Goal: Obtain resource: Obtain resource

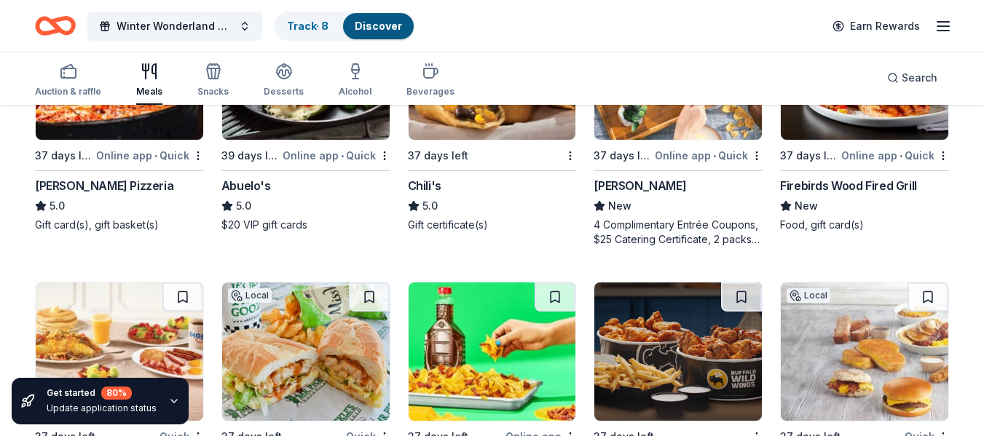
scroll to position [1731, 0]
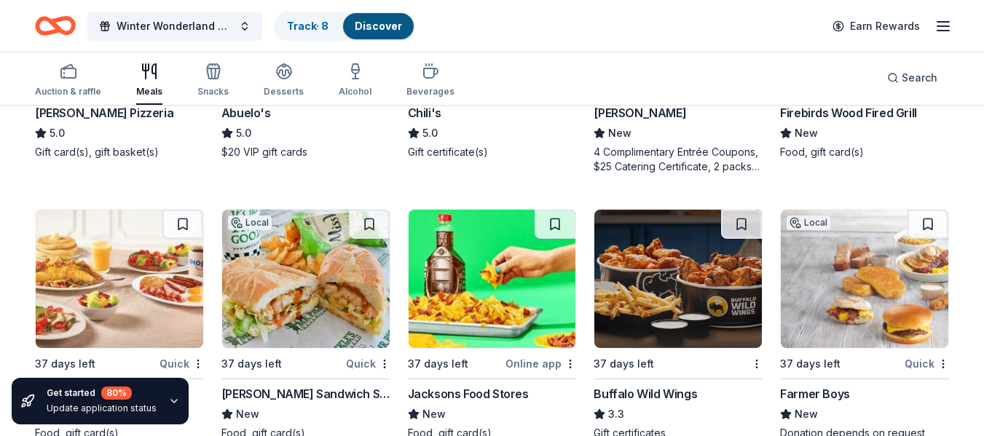
click at [516, 98] on div "Auction & raffle Meals Snacks Desserts Alcohol Beverages Search" at bounding box center [492, 78] width 914 height 54
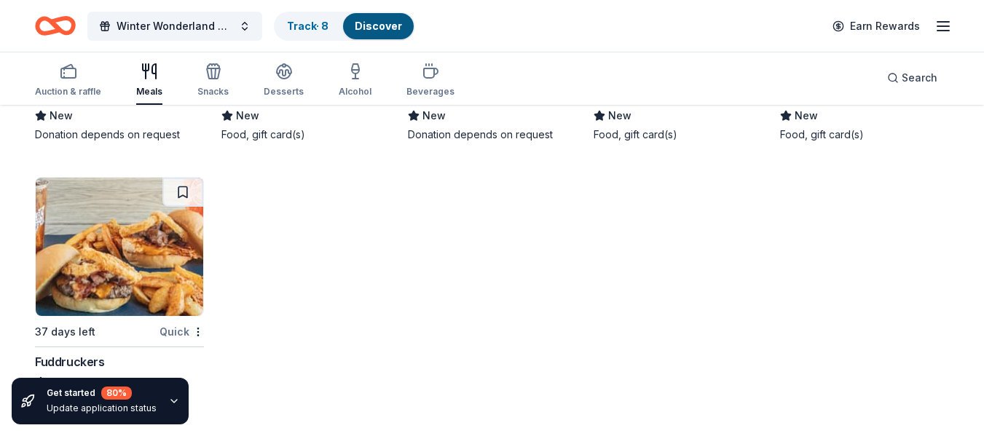
scroll to position [3674, 0]
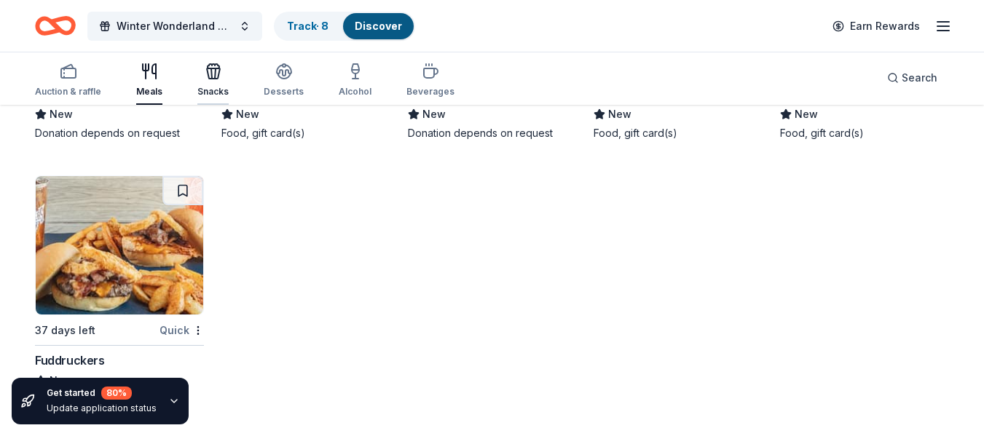
click at [218, 77] on icon "button" at bounding box center [213, 71] width 17 height 17
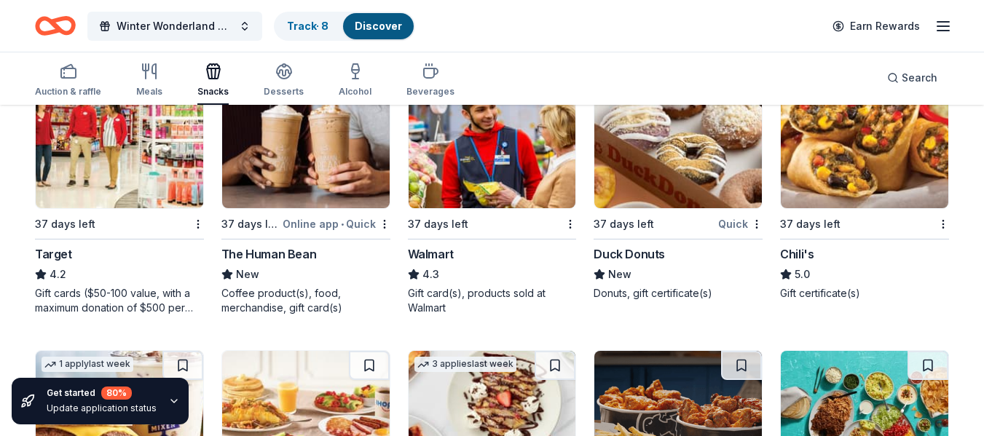
scroll to position [1311, 0]
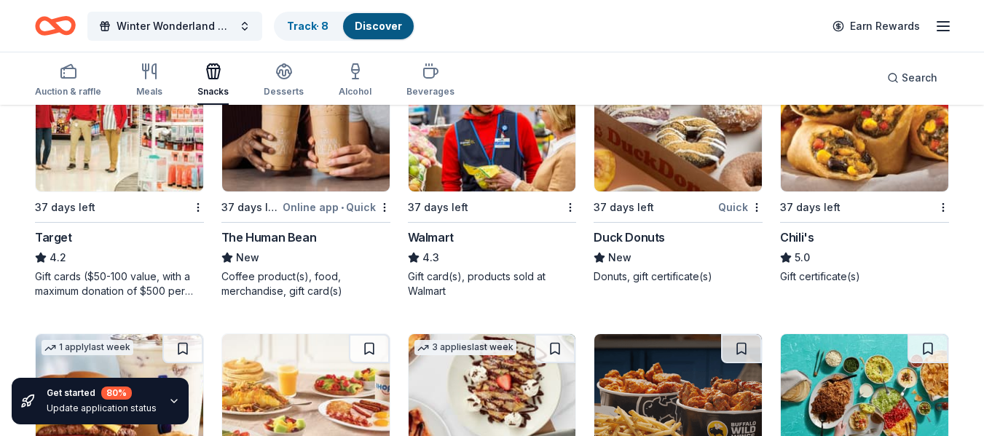
click at [695, 145] on img at bounding box center [677, 122] width 167 height 138
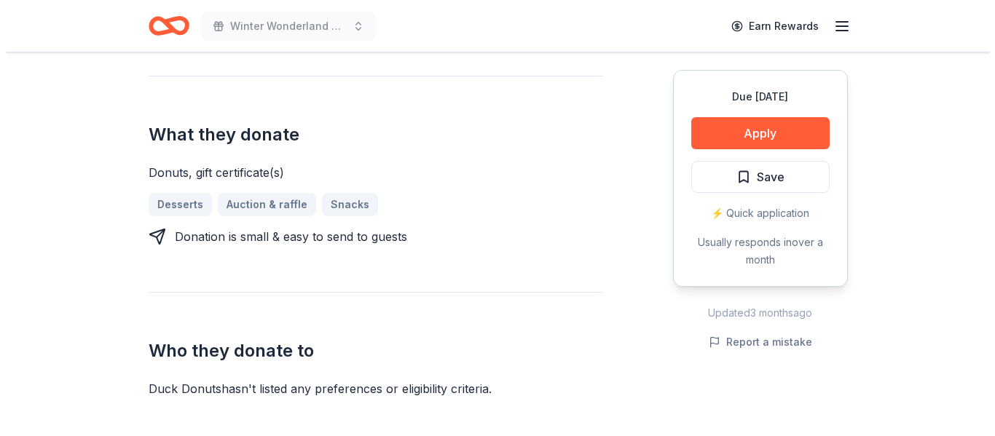
scroll to position [655, 0]
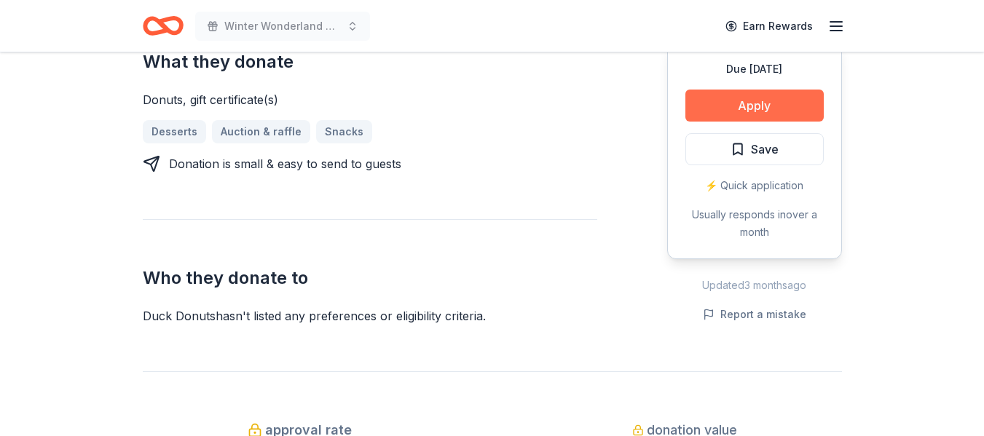
click at [757, 111] on button "Apply" at bounding box center [754, 106] width 138 height 32
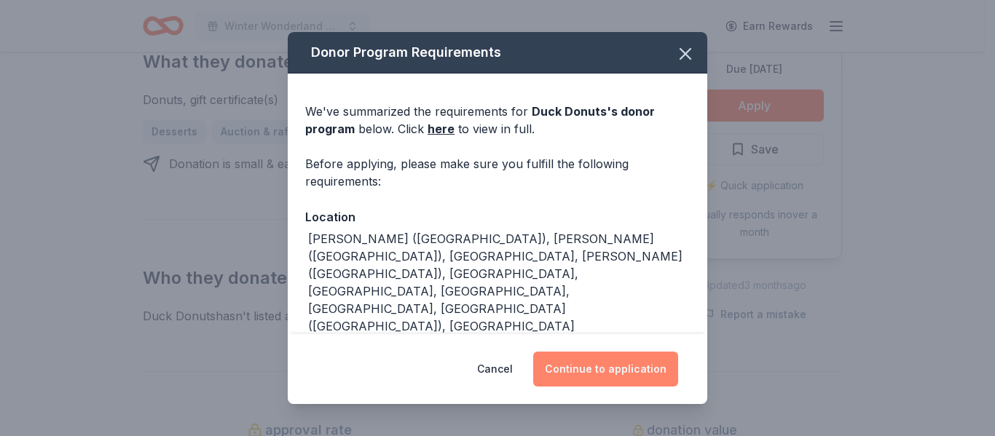
click at [591, 354] on button "Continue to application" at bounding box center [605, 369] width 145 height 35
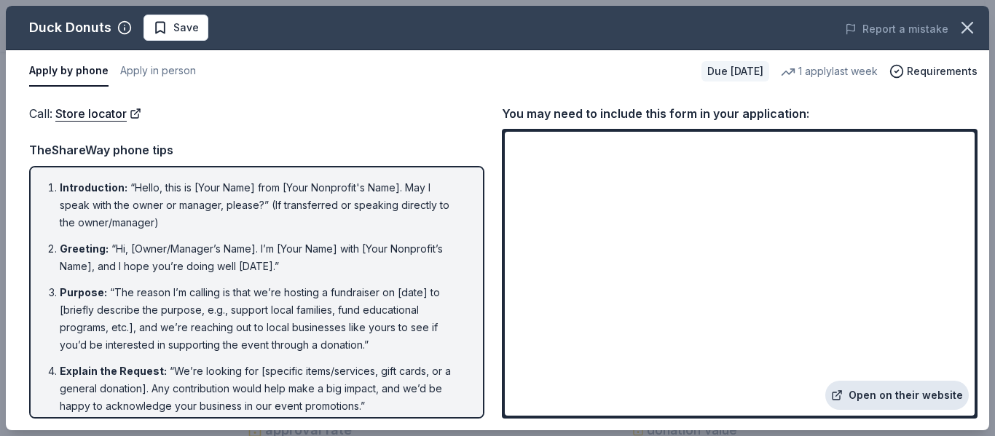
click at [906, 395] on link "Open on their website" at bounding box center [896, 395] width 143 height 29
